Goal: Transaction & Acquisition: Book appointment/travel/reservation

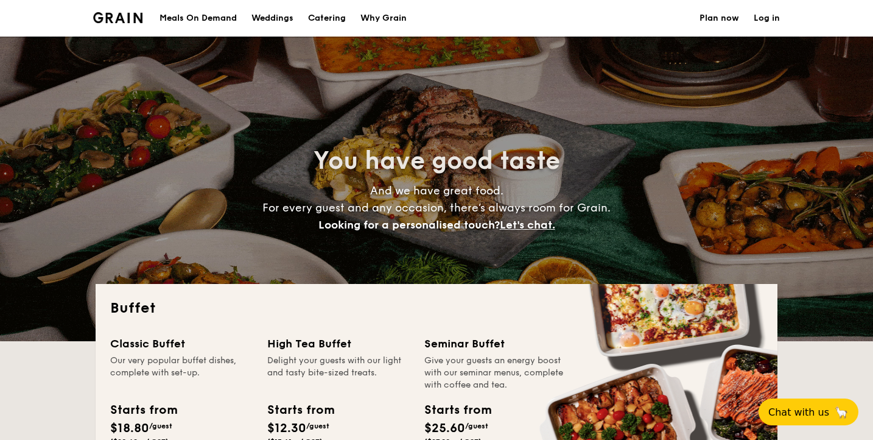
select select
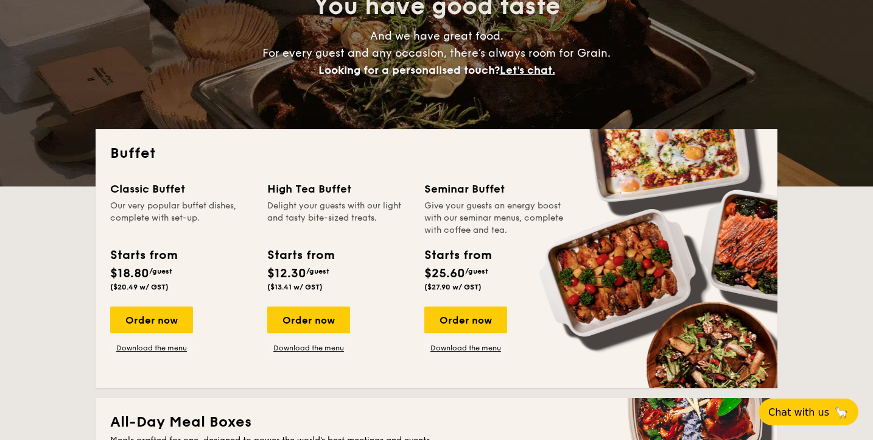
scroll to position [163, 0]
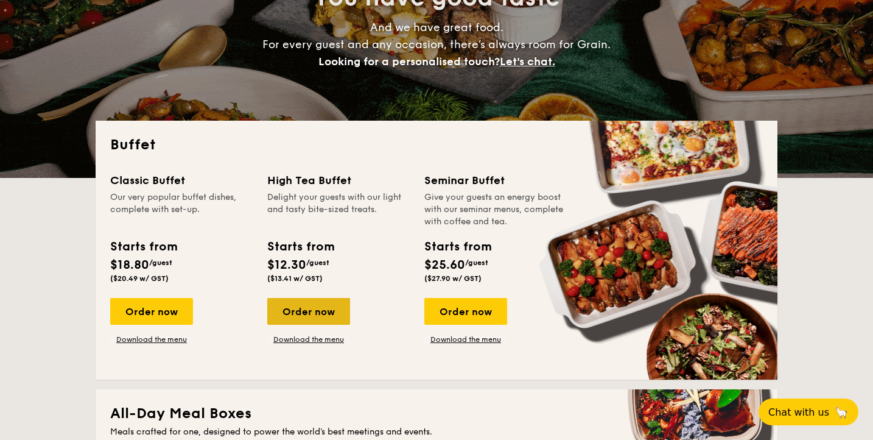
click at [306, 311] on div "Order now" at bounding box center [308, 311] width 83 height 27
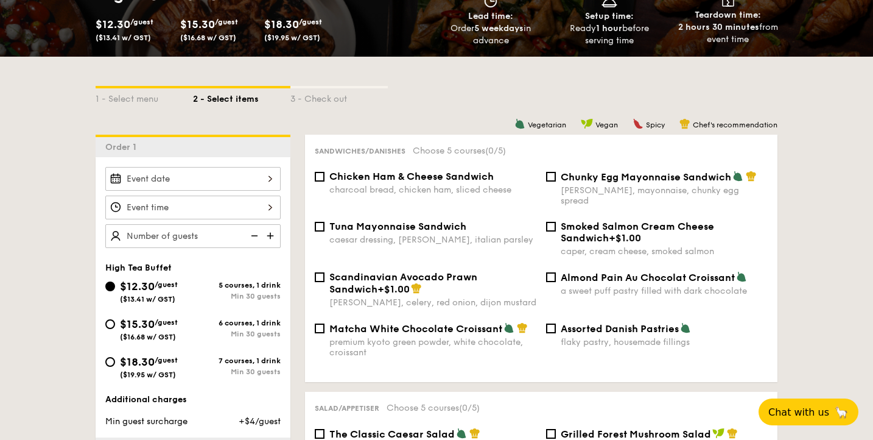
scroll to position [217, 0]
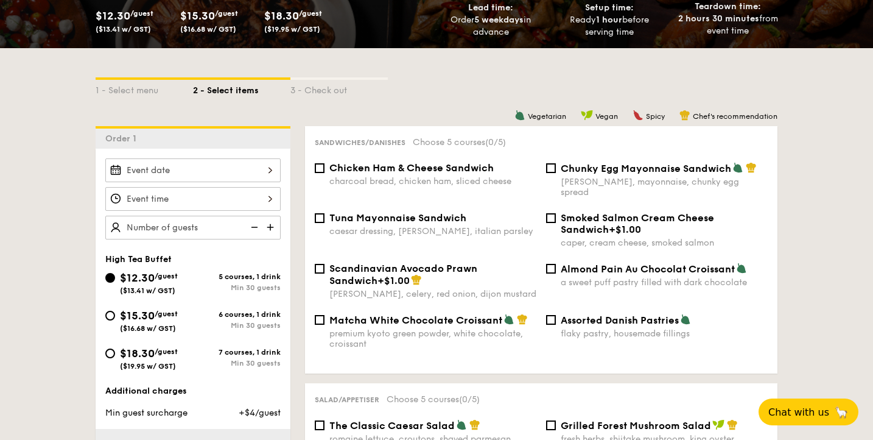
click at [244, 167] on div at bounding box center [192, 170] width 175 height 24
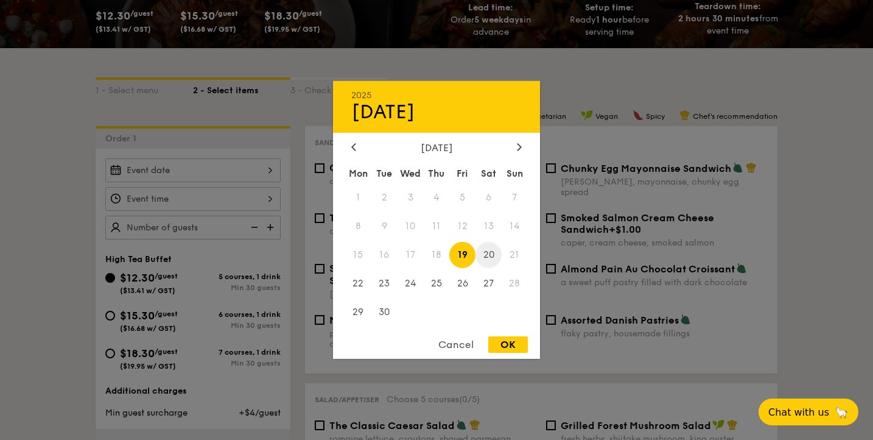
click at [493, 259] on span "20" at bounding box center [489, 255] width 26 height 26
click at [507, 348] on div "OK" at bounding box center [508, 344] width 40 height 16
type input "Sep 20, 2025"
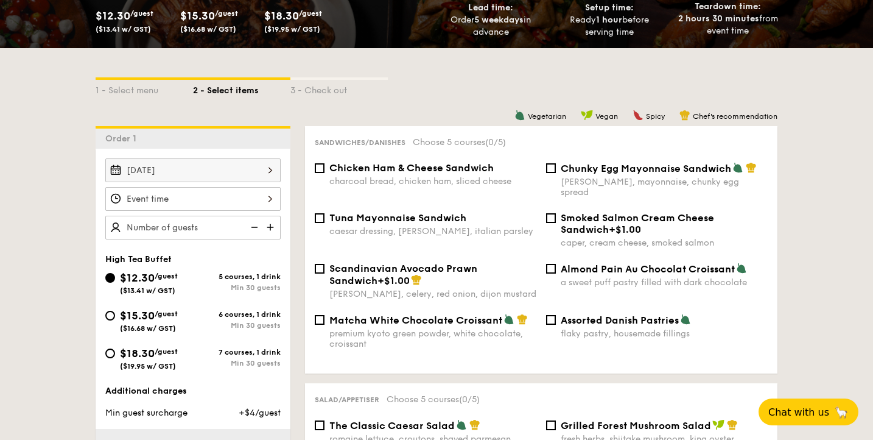
click at [200, 192] on div at bounding box center [192, 199] width 175 height 24
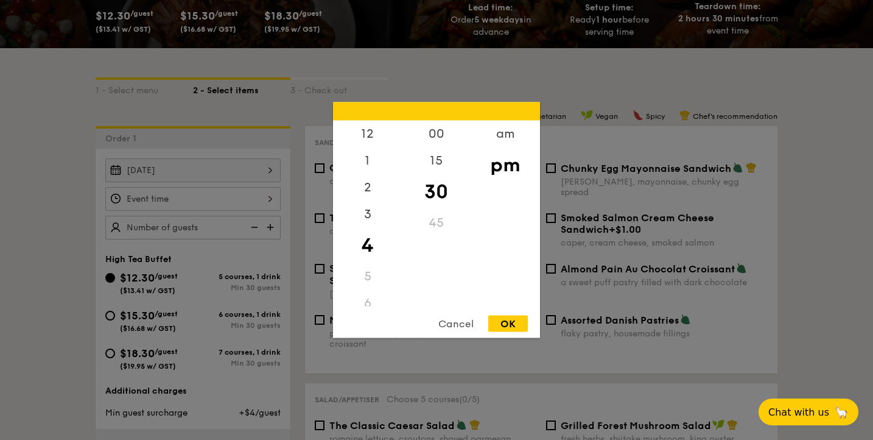
click at [506, 318] on div "OK" at bounding box center [508, 323] width 40 height 16
type input "4:30PM"
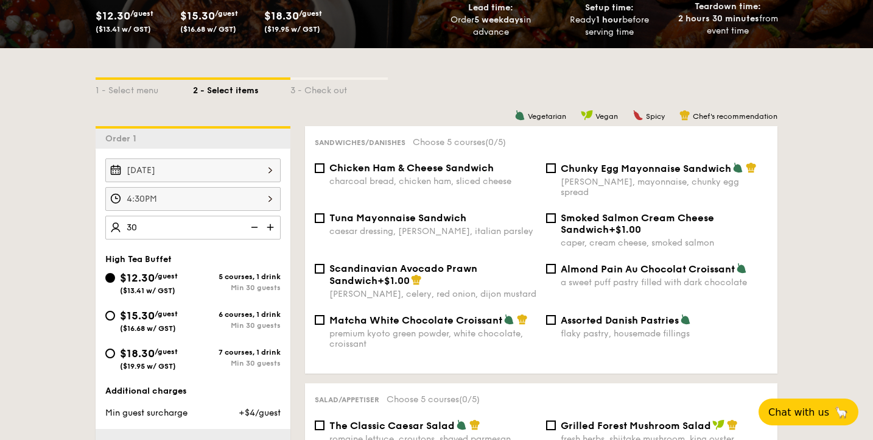
click at [306, 135] on div "Sandwiches/Danishes Choose 5 courses (0/5) Chicken Ham & Cheese Sandwich charco…" at bounding box center [541, 249] width 472 height 247
type input "30 guests"
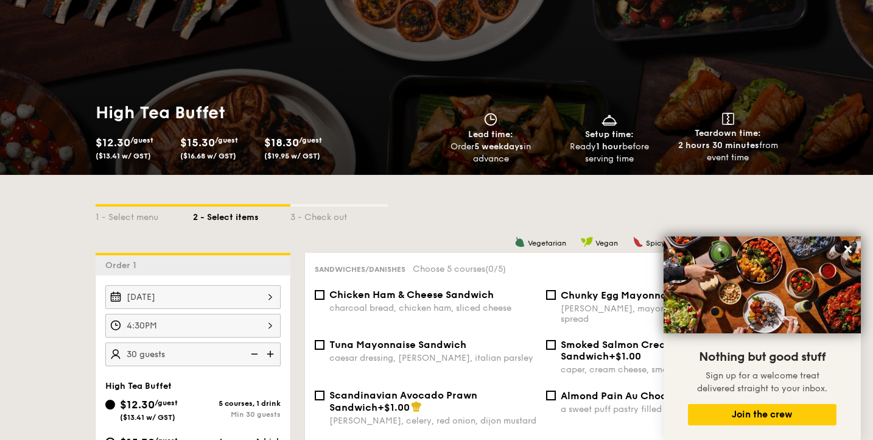
scroll to position [0, 0]
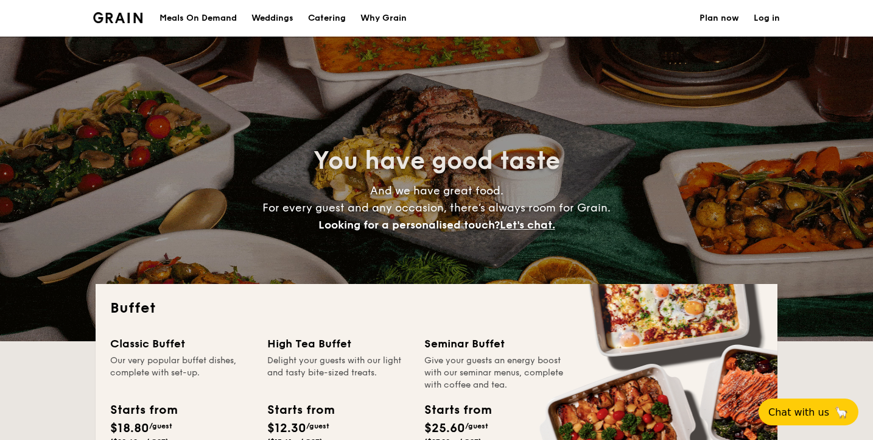
select select
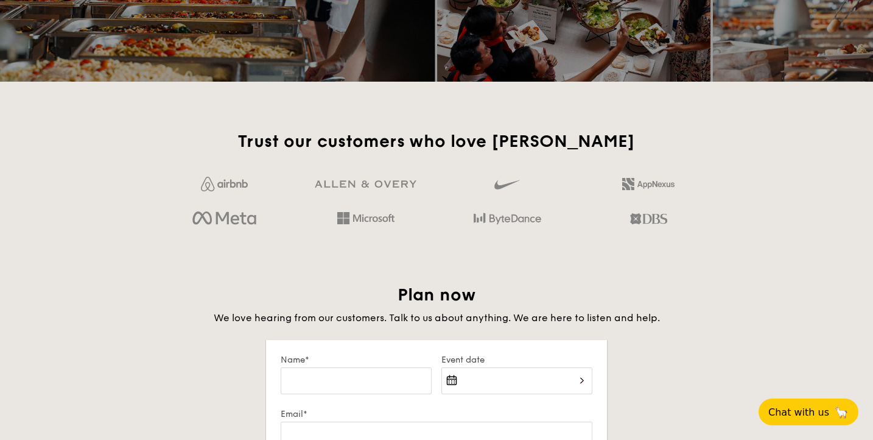
scroll to position [1950, 0]
